Goal: Task Accomplishment & Management: Use online tool/utility

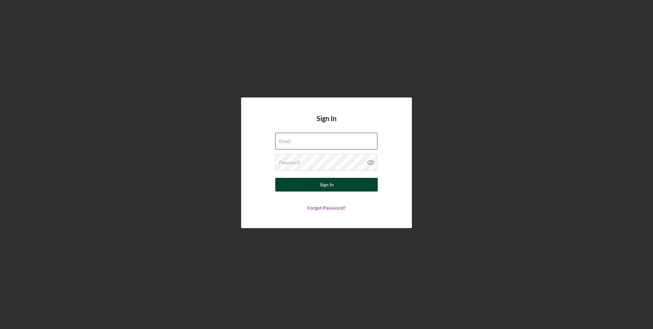
type input "[EMAIL_ADDRESS][DOMAIN_NAME]"
click at [321, 183] on div "Sign In" at bounding box center [327, 185] width 14 height 14
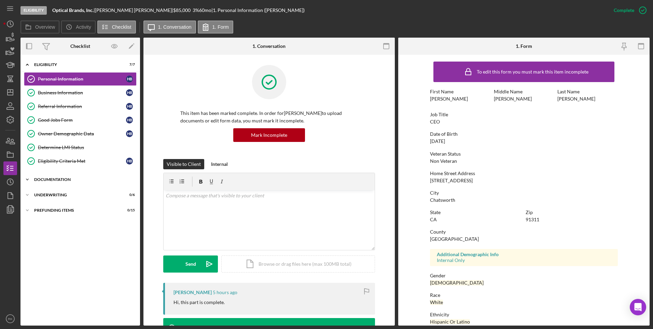
click at [62, 176] on div "Icon/Expander Documentation 1 / 20" at bounding box center [80, 180] width 120 height 14
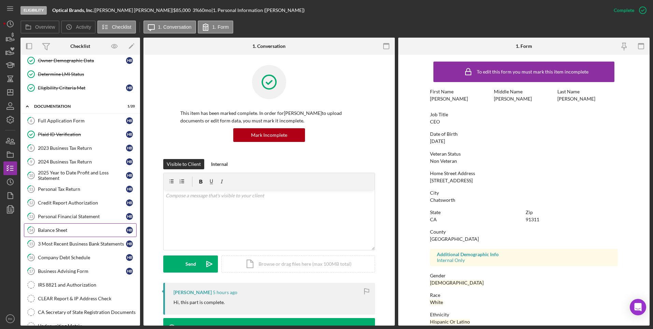
scroll to position [91, 0]
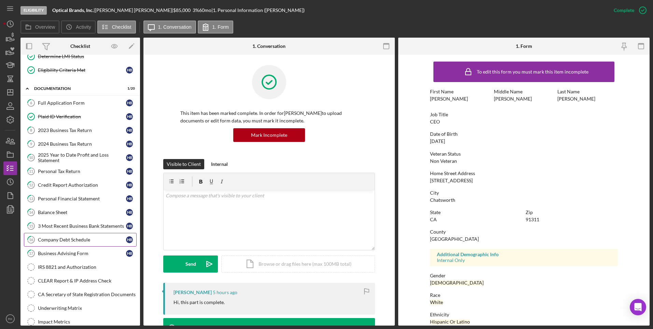
drag, startPoint x: 68, startPoint y: 242, endPoint x: 72, endPoint y: 241, distance: 3.8
click at [68, 242] on div "Company Debt Schedule" at bounding box center [82, 239] width 88 height 5
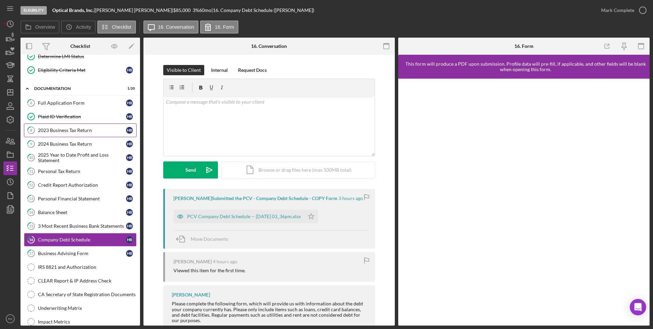
click at [56, 133] on link "8 2023 Business Tax Return H B" at bounding box center [80, 130] width 113 height 14
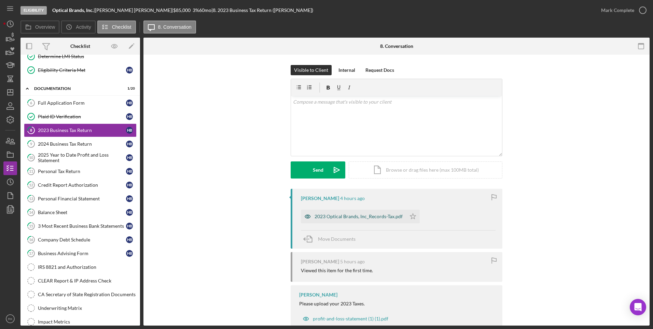
click at [355, 216] on div "2023 Optical Brands, Inc_Records-Tax.pdf" at bounding box center [359, 216] width 88 height 5
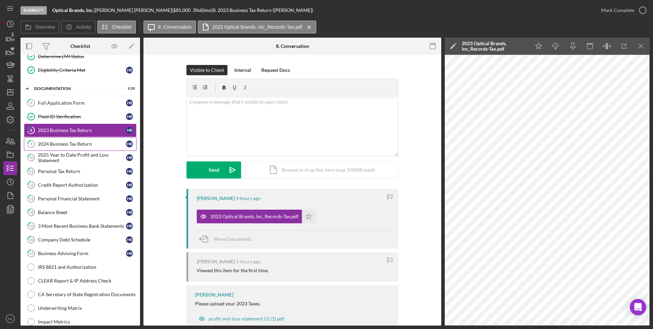
click at [75, 143] on div "2024 Business Tax Return" at bounding box center [82, 143] width 88 height 5
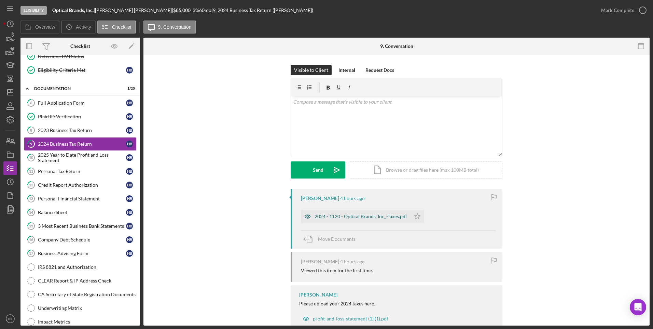
click at [369, 217] on div "2024 - 1120 - Optical Brands, Inc_-Taxes.pdf" at bounding box center [361, 216] width 93 height 5
